Goal: Task Accomplishment & Management: Use online tool/utility

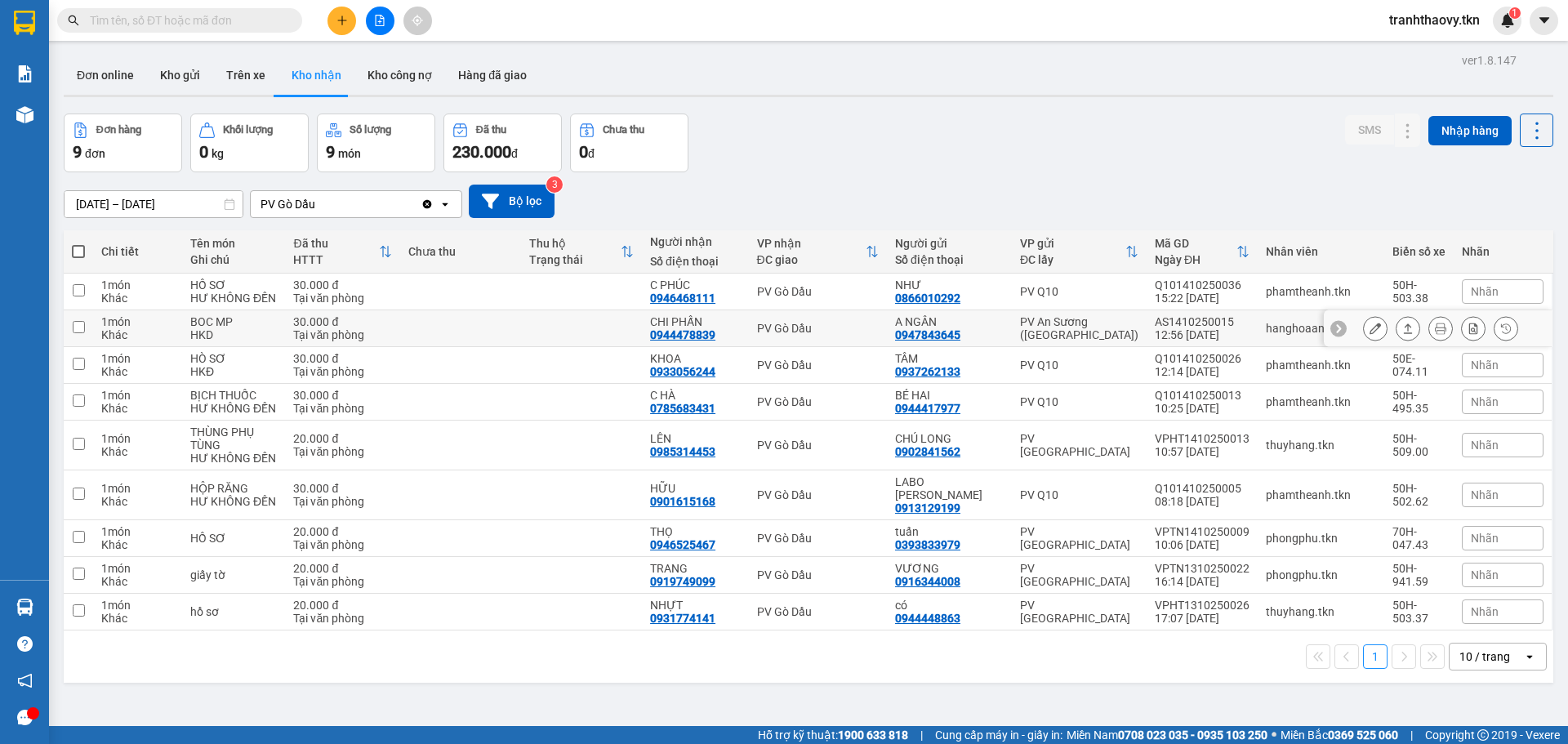
scroll to position [75, 0]
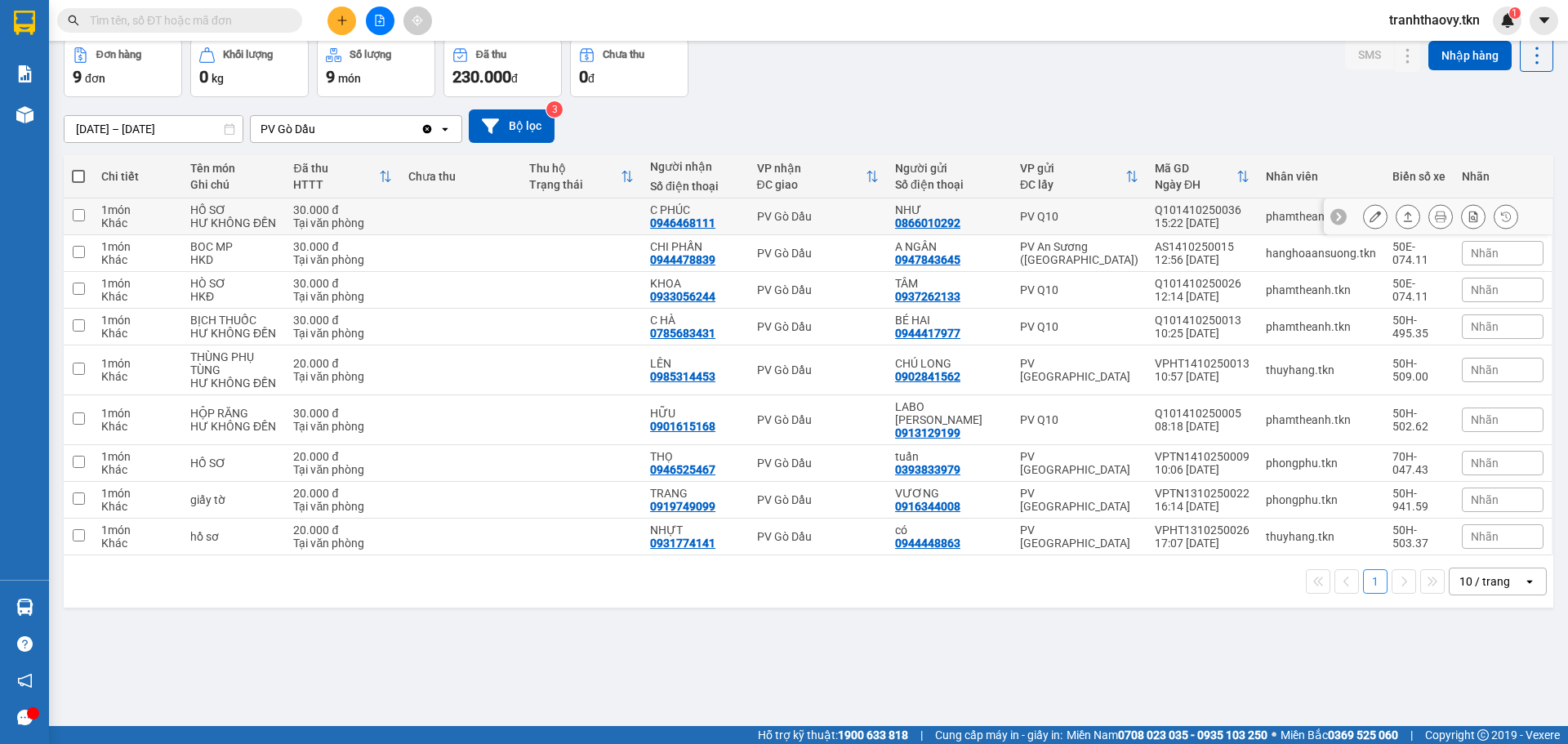
click at [579, 220] on td at bounding box center [581, 216] width 121 height 36
checkbox input "true"
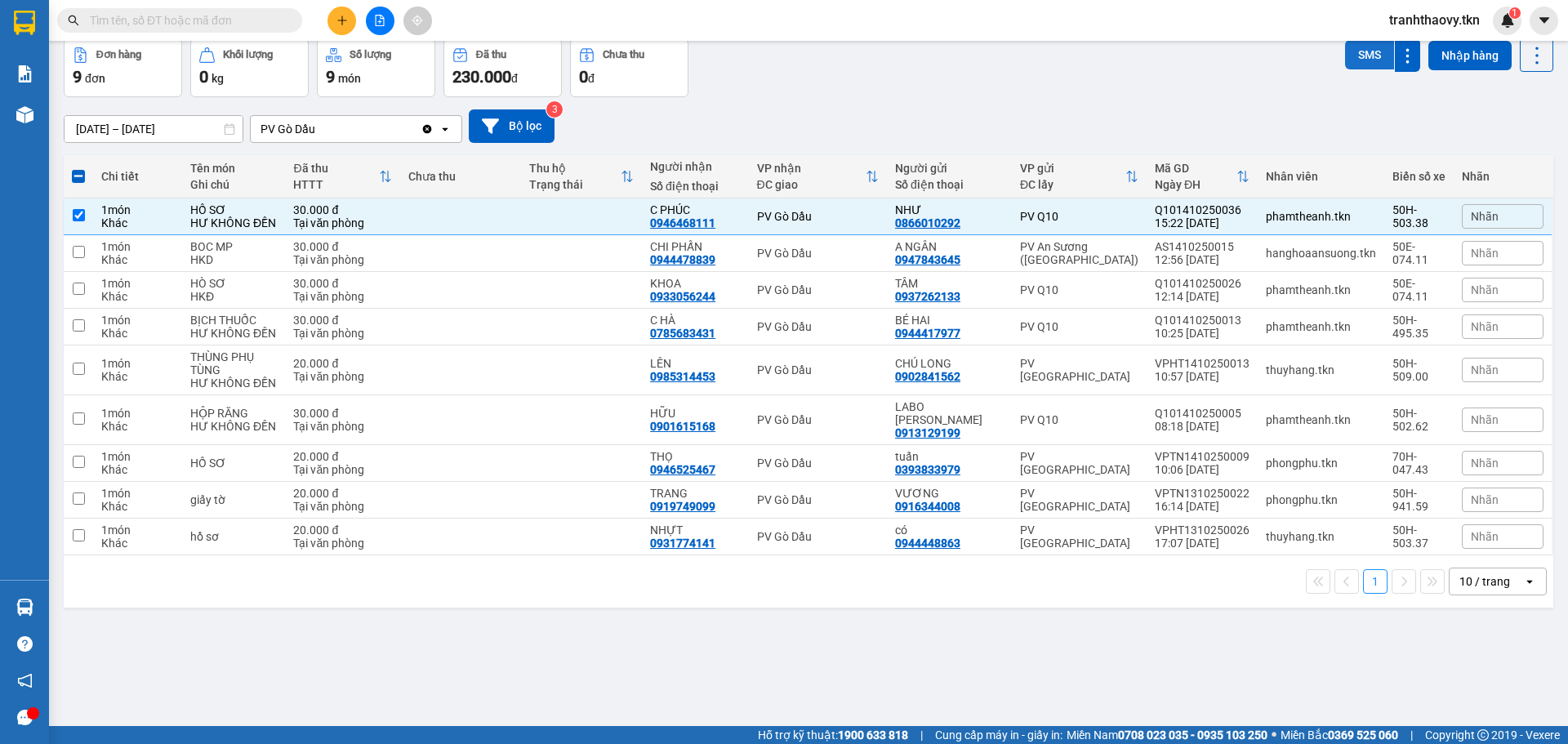
click at [1358, 44] on button "SMS" at bounding box center [1370, 55] width 49 height 30
click at [1358, 44] on body "Kết quả tìm kiếm ( 0 ) Bộ lọc No Data tranhthaovy.tkn 1 Báo cáo Mẫu 1: Báo cáo …" at bounding box center [784, 372] width 1568 height 744
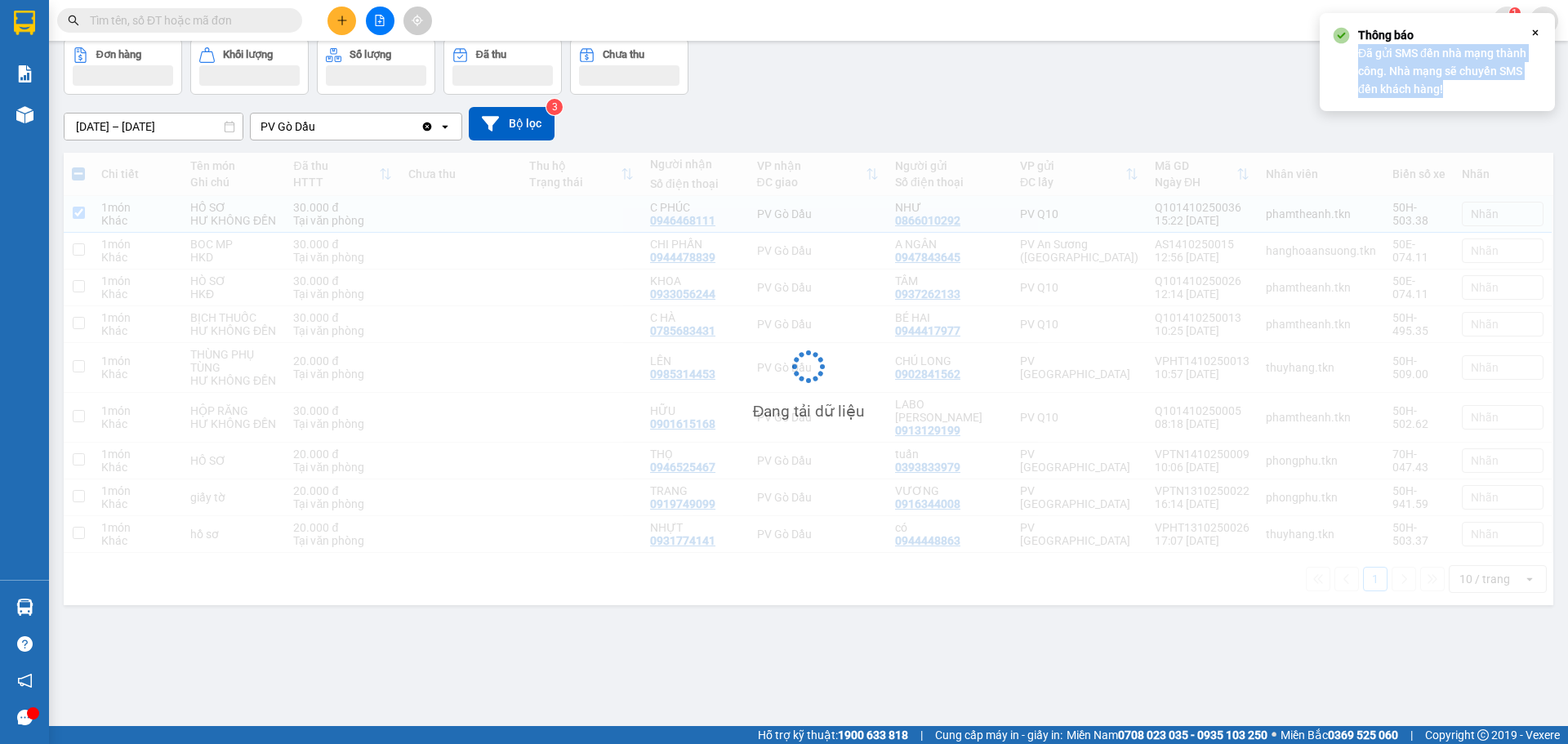
click at [1358, 44] on div "Thông báo Đã gửi SMS đến nhà mạng thành công. Nhà mạng sẽ chuyển SMS đến khách …" at bounding box center [1443, 62] width 170 height 72
click at [1281, 70] on div "Đơn hàng Khối lượng Số lượng Đã thu Chưa thu SMS Nhập hàng" at bounding box center [809, 66] width 1490 height 56
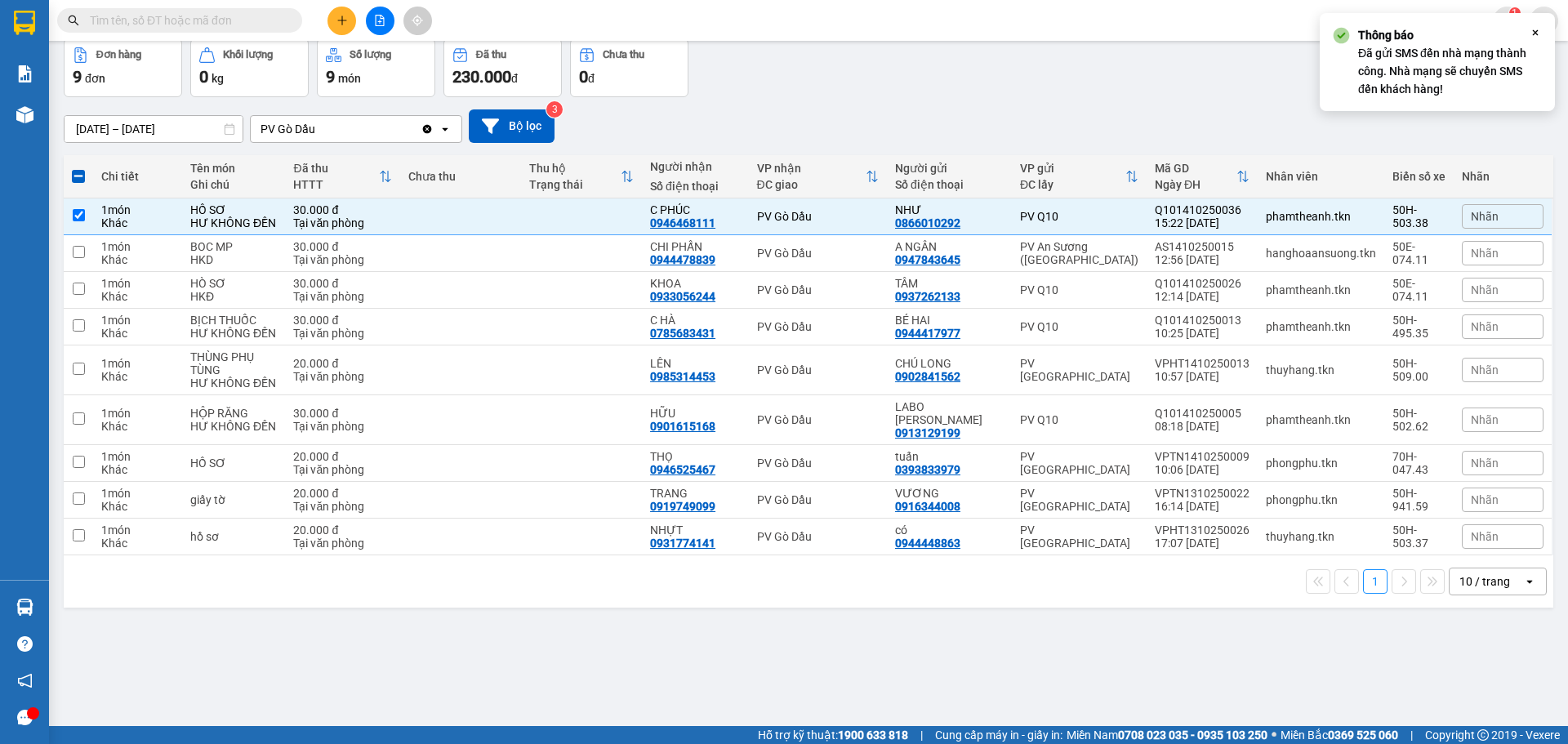
scroll to position [0, 0]
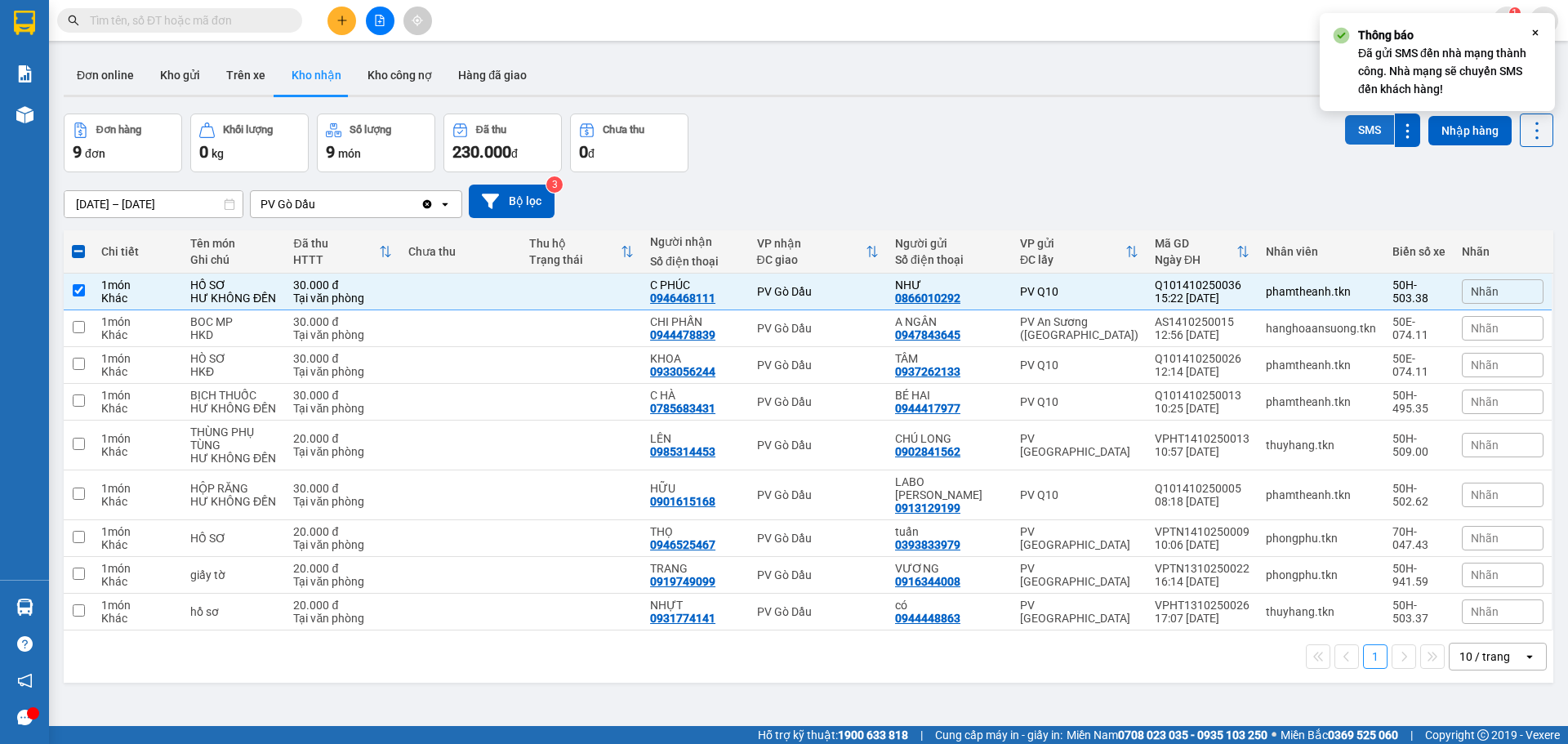
click at [1358, 119] on button "SMS" at bounding box center [1370, 130] width 49 height 30
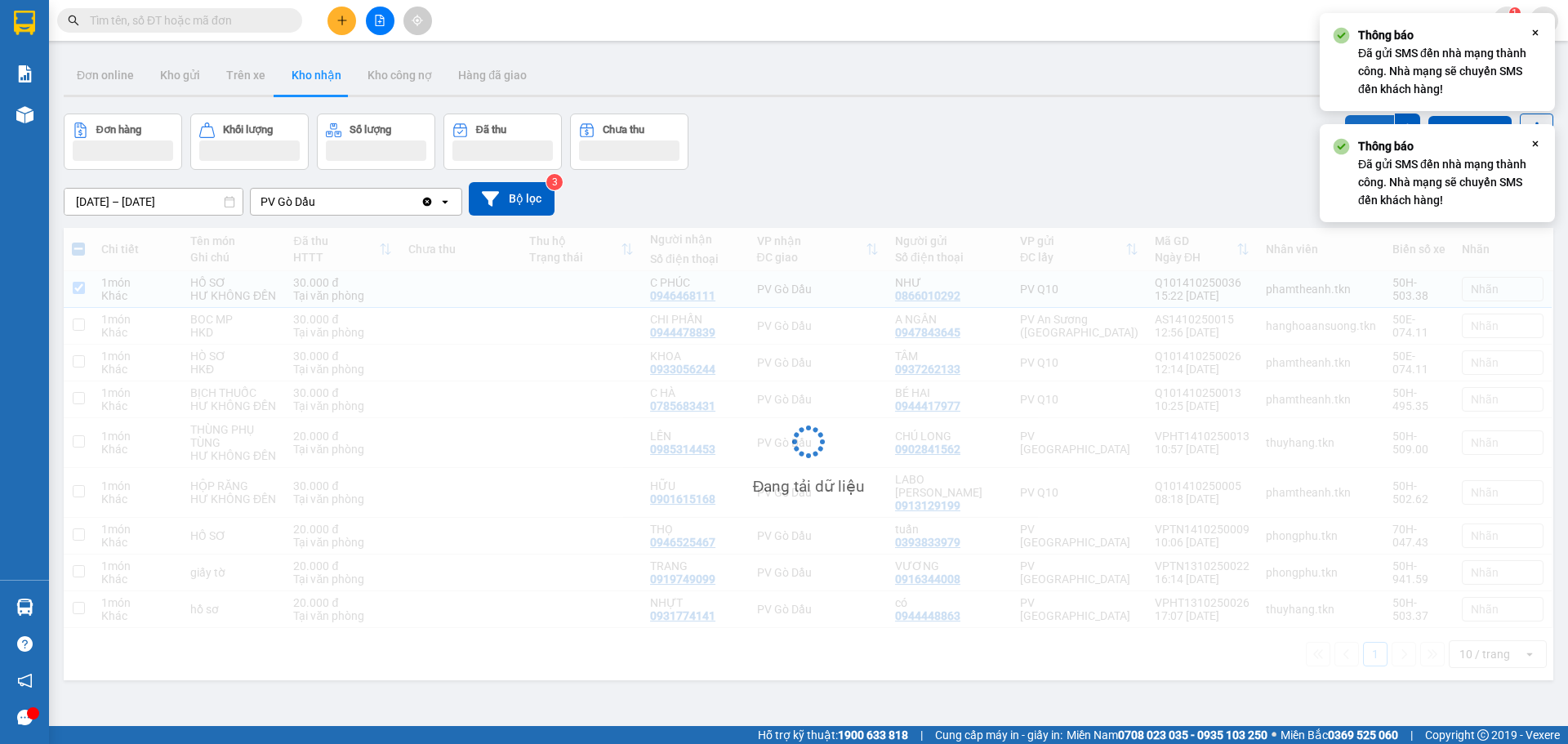
click at [1358, 119] on button "SMS" at bounding box center [1370, 130] width 49 height 30
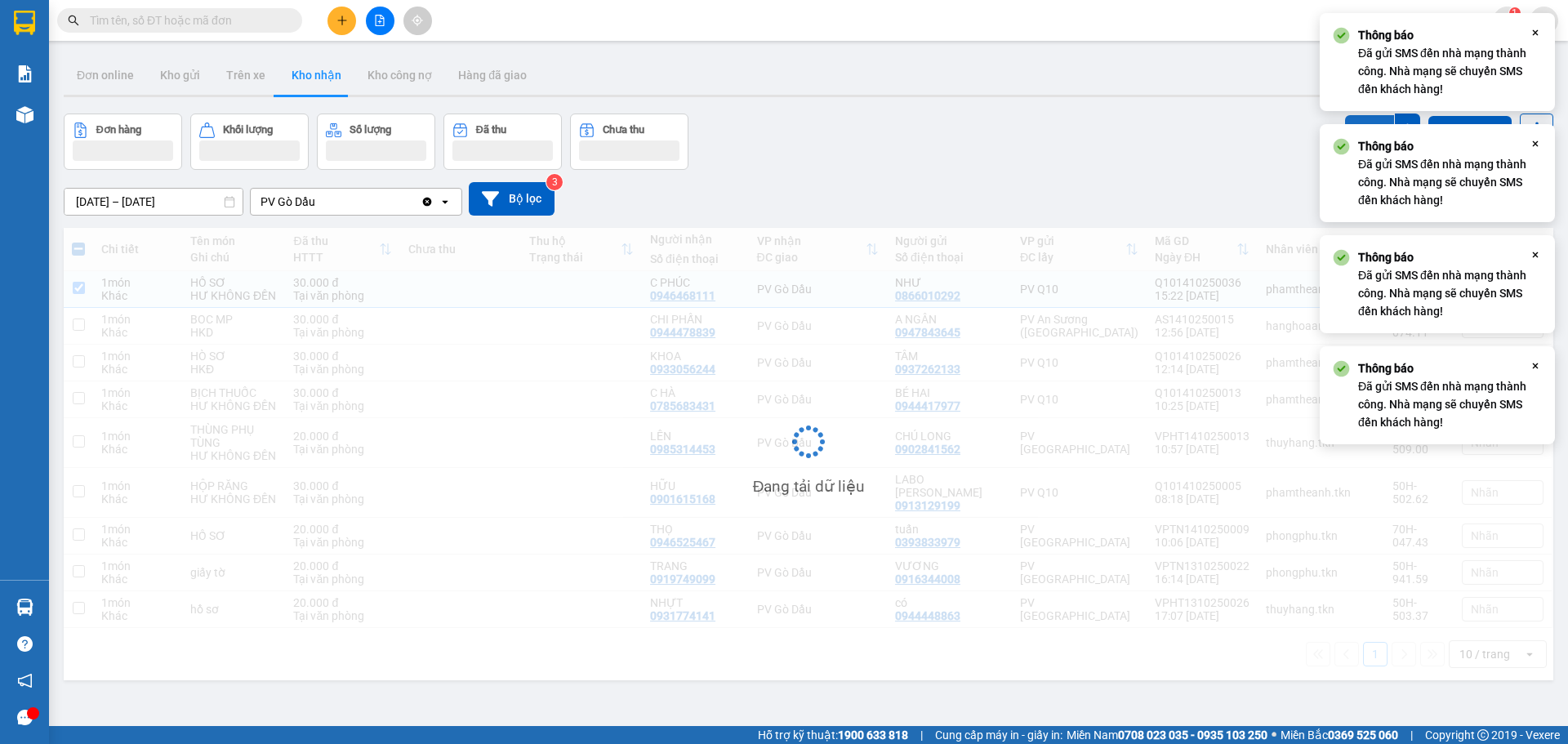
click at [1358, 119] on button "SMS" at bounding box center [1370, 130] width 49 height 30
